Goal: Task Accomplishment & Management: Complete application form

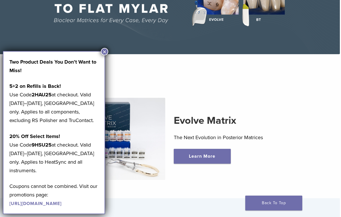
scroll to position [85, 1]
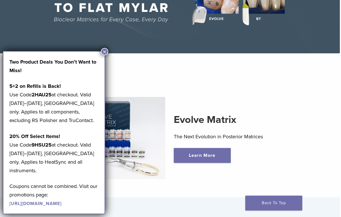
click at [176, 64] on section "Evolve Matrix The Next Evolution in Posterior Matrices Learn More" at bounding box center [169, 128] width 349 height 137
click at [104, 51] on button "×" at bounding box center [104, 51] width 7 height 7
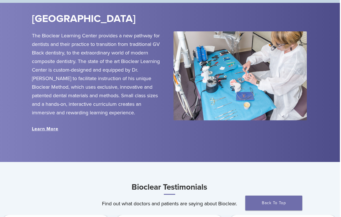
scroll to position [626, 1]
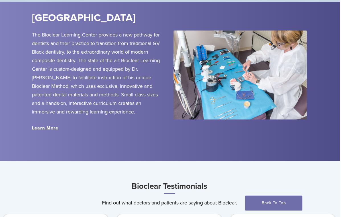
click at [51, 128] on link "Learn More" at bounding box center [45, 128] width 26 height 6
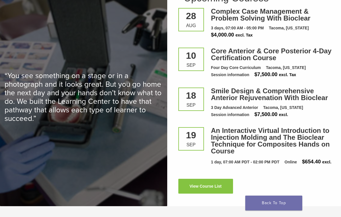
scroll to position [769, 0]
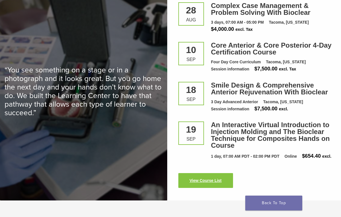
click at [194, 188] on link "View Course List" at bounding box center [205, 180] width 55 height 15
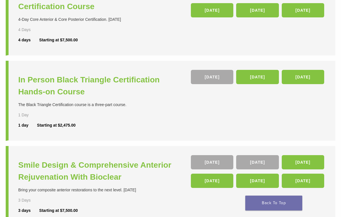
scroll to position [169, 0]
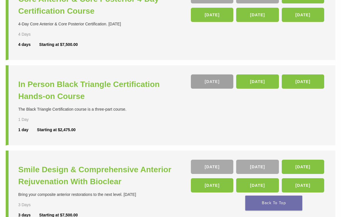
click at [220, 81] on link "[DATE]" at bounding box center [212, 81] width 42 height 14
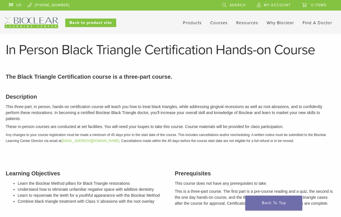
click at [218, 24] on link "Courses" at bounding box center [218, 22] width 17 height 5
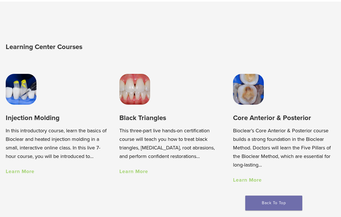
scroll to position [307, 0]
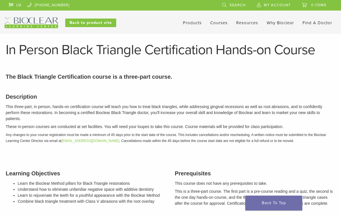
click at [195, 24] on link "Products" at bounding box center [192, 22] width 19 height 5
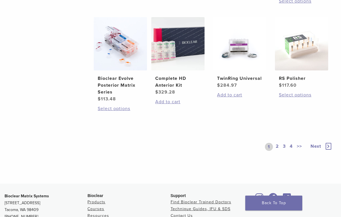
scroll to position [409, 0]
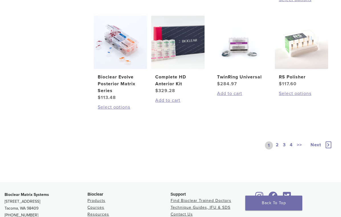
click at [300, 149] on link ">>" at bounding box center [298, 145] width 7 height 8
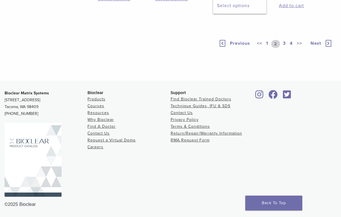
click at [237, 9] on link "Select options" at bounding box center [239, 5] width 45 height 7
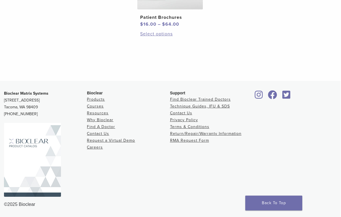
scroll to position [640, 1]
click at [190, 106] on link "Technique Guides, IFU & SDS" at bounding box center [200, 106] width 60 height 5
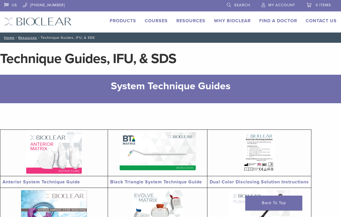
click at [277, 4] on span "My Account" at bounding box center [281, 5] width 27 height 5
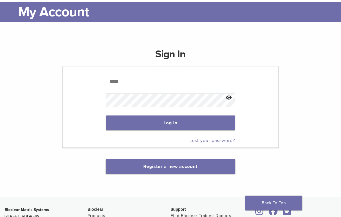
scroll to position [50, 0]
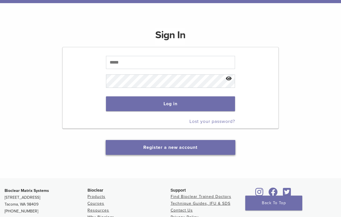
click at [185, 150] on link "Register a new account" at bounding box center [170, 147] width 54 height 6
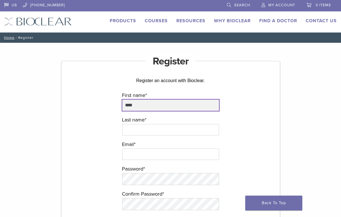
type input "*****"
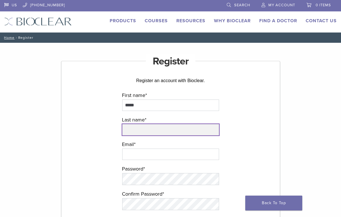
type input "*****"
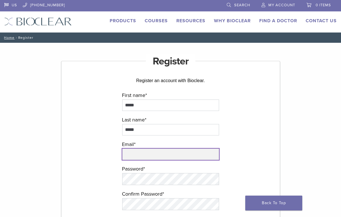
type input "**********"
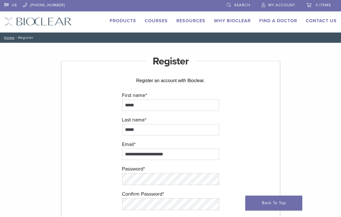
type input "*****"
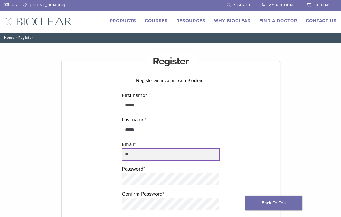
type input "*"
type input "**********"
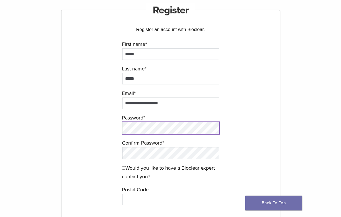
scroll to position [76, 0]
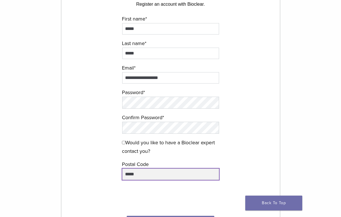
type input "*****"
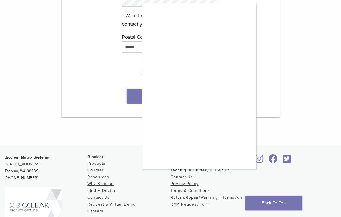
scroll to position [204, 0]
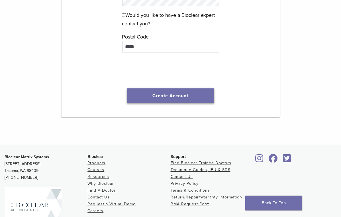
click at [177, 99] on button "Create Account" at bounding box center [171, 95] width 88 height 15
click at [155, 97] on button "Create Account" at bounding box center [171, 95] width 88 height 15
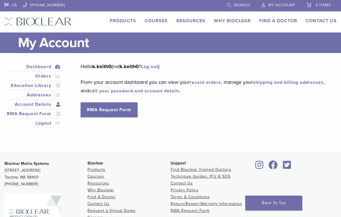
click at [41, 103] on link "Account Details" at bounding box center [32, 104] width 55 height 7
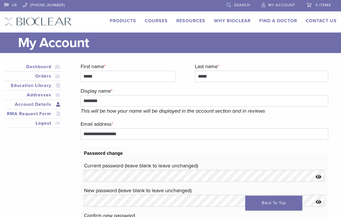
click at [41, 102] on link "Account Details" at bounding box center [32, 104] width 55 height 7
click at [43, 85] on link "Education Library" at bounding box center [32, 85] width 55 height 7
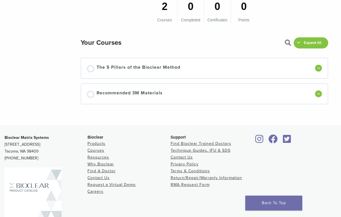
scroll to position [146, 0]
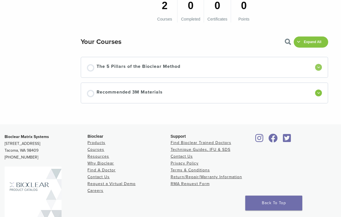
click at [319, 67] on span at bounding box center [318, 67] width 3 height 3
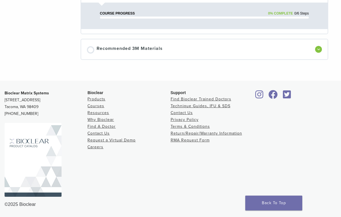
scroll to position [220, 0]
click at [96, 105] on link "Courses" at bounding box center [95, 106] width 17 height 5
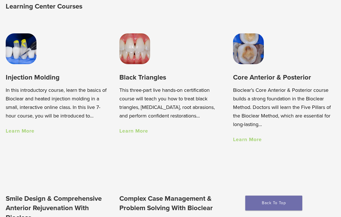
scroll to position [250, 0]
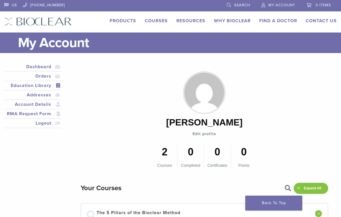
scroll to position [189, 0]
